Goal: Navigation & Orientation: Understand site structure

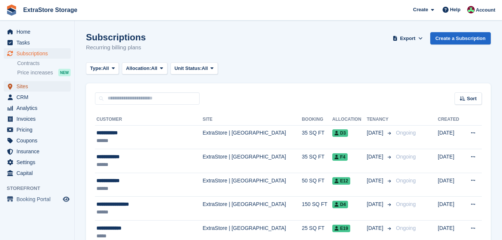
click at [27, 89] on span "Sites" at bounding box center [38, 86] width 45 height 10
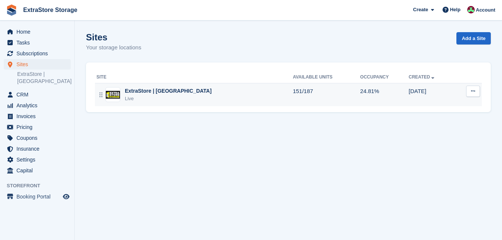
click at [207, 95] on div "ExtraStore | Belfast Live" at bounding box center [195, 94] width 196 height 15
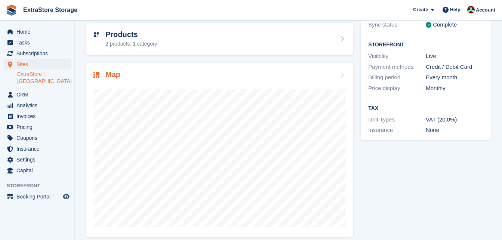
scroll to position [119, 0]
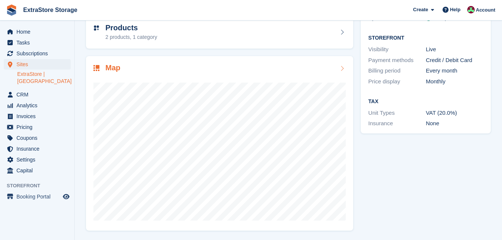
click at [116, 69] on h2 "Map" at bounding box center [112, 68] width 15 height 9
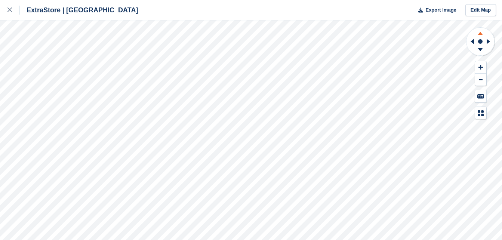
click at [479, 34] on icon at bounding box center [480, 33] width 5 height 3
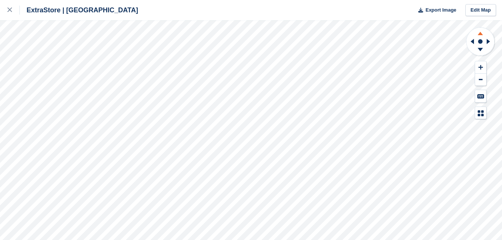
click at [479, 34] on icon at bounding box center [480, 33] width 5 height 3
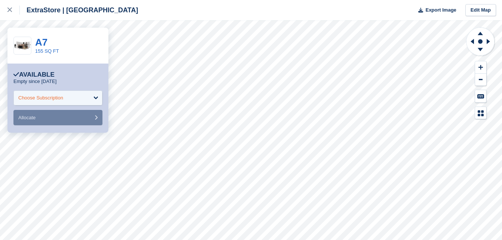
click at [59, 96] on div "Choose Subscription" at bounding box center [40, 97] width 45 height 7
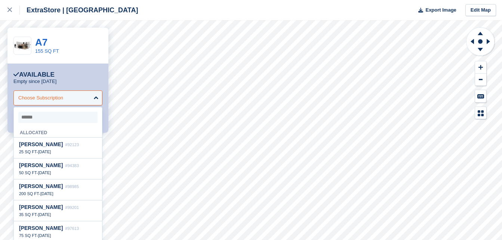
click at [59, 96] on div "Choose Subscription" at bounding box center [40, 97] width 45 height 7
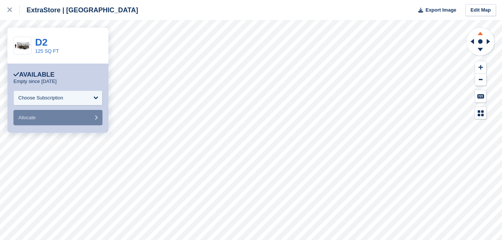
click at [481, 33] on icon at bounding box center [480, 33] width 5 height 3
drag, startPoint x: 481, startPoint y: 33, endPoint x: 480, endPoint y: 51, distance: 17.2
click at [480, 51] on icon at bounding box center [480, 49] width 5 height 3
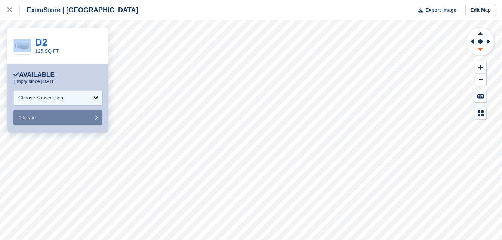
click at [480, 51] on icon at bounding box center [480, 49] width 5 height 3
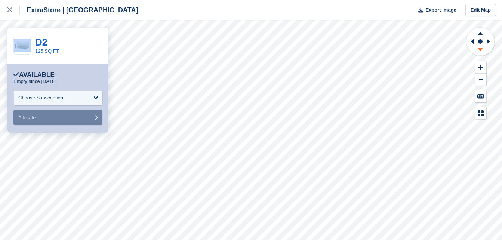
click at [480, 51] on icon at bounding box center [480, 49] width 5 height 3
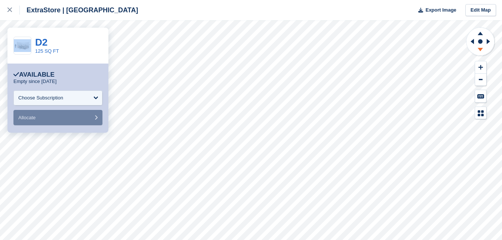
click at [480, 51] on icon at bounding box center [480, 49] width 5 height 3
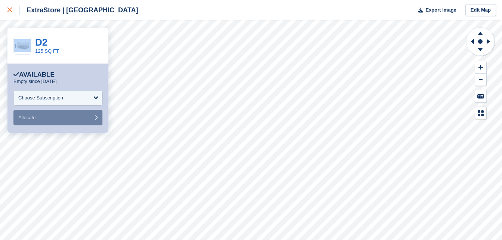
click at [12, 9] on icon at bounding box center [9, 9] width 4 height 4
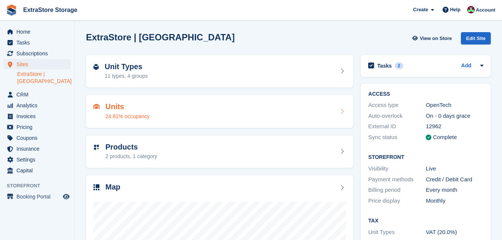
click at [161, 111] on div "Units 24.81% occupancy" at bounding box center [220, 112] width 253 height 18
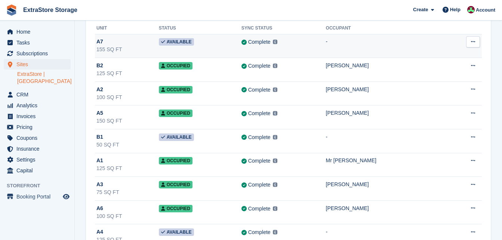
scroll to position [75, 0]
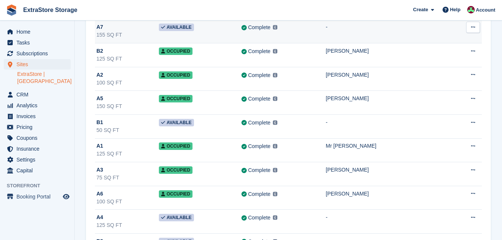
click at [114, 31] on div "155 SQ FT" at bounding box center [128, 35] width 62 height 8
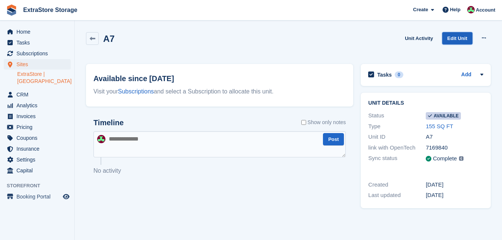
click at [455, 39] on link "Edit Unit" at bounding box center [458, 38] width 30 height 12
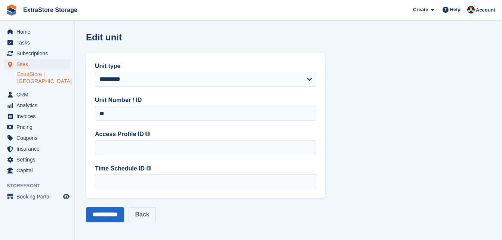
click at [147, 216] on link "Back" at bounding box center [142, 214] width 27 height 15
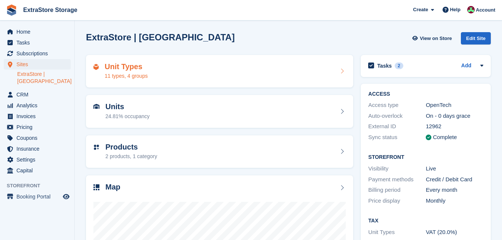
click at [153, 70] on div "Unit Types 11 types, 4 groups" at bounding box center [220, 71] width 253 height 18
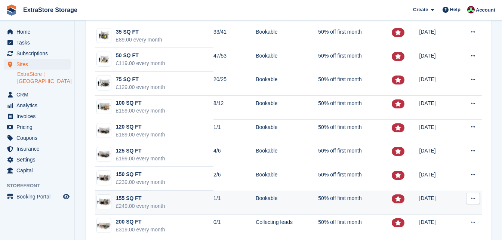
scroll to position [165, 0]
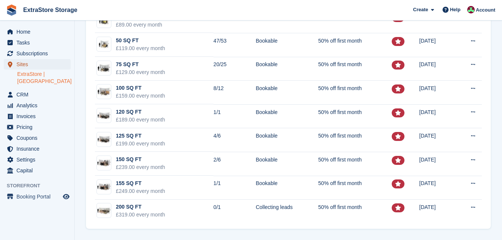
click at [32, 65] on span "Sites" at bounding box center [38, 64] width 45 height 10
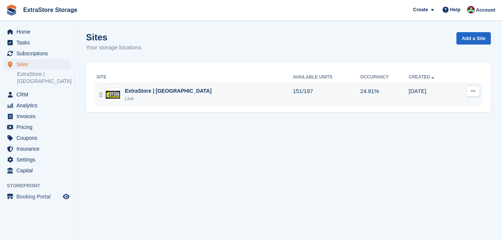
click at [177, 94] on div "ExtraStore | Belfast Live" at bounding box center [195, 94] width 196 height 15
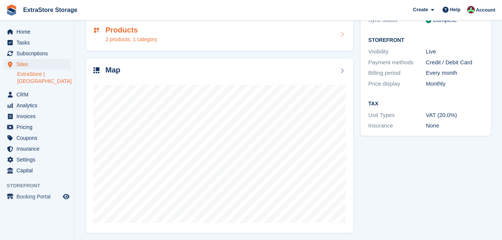
scroll to position [119, 0]
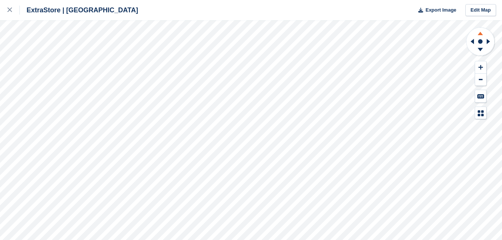
click at [480, 32] on icon at bounding box center [480, 32] width 19 height 9
click at [483, 50] on icon at bounding box center [480, 50] width 19 height 9
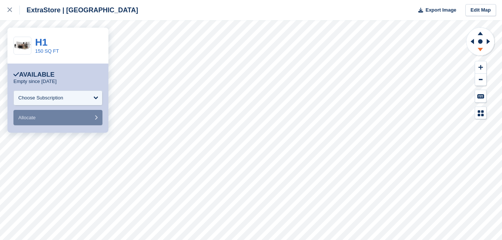
click at [479, 48] on icon at bounding box center [480, 49] width 5 height 3
click at [480, 30] on icon at bounding box center [480, 32] width 19 height 9
click at [480, 33] on icon at bounding box center [480, 32] width 19 height 9
click at [480, 51] on icon at bounding box center [480, 50] width 19 height 9
click at [6, 12] on link at bounding box center [10, 10] width 20 height 20
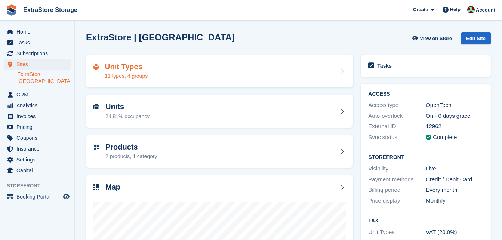
click at [146, 73] on div "11 types, 4 groups" at bounding box center [126, 76] width 43 height 8
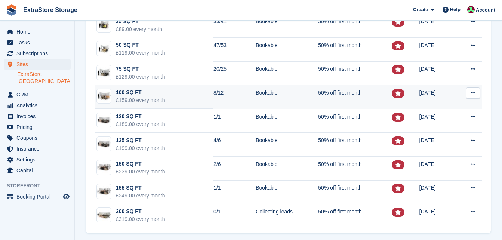
scroll to position [165, 0]
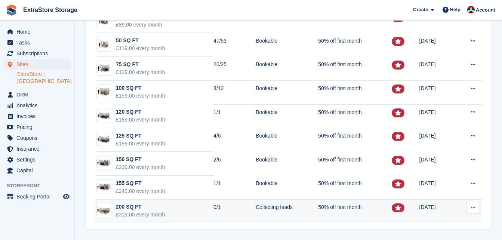
click at [140, 205] on div "200 SQ FT" at bounding box center [140, 207] width 49 height 8
